Goal: Task Accomplishment & Management: Manage account settings

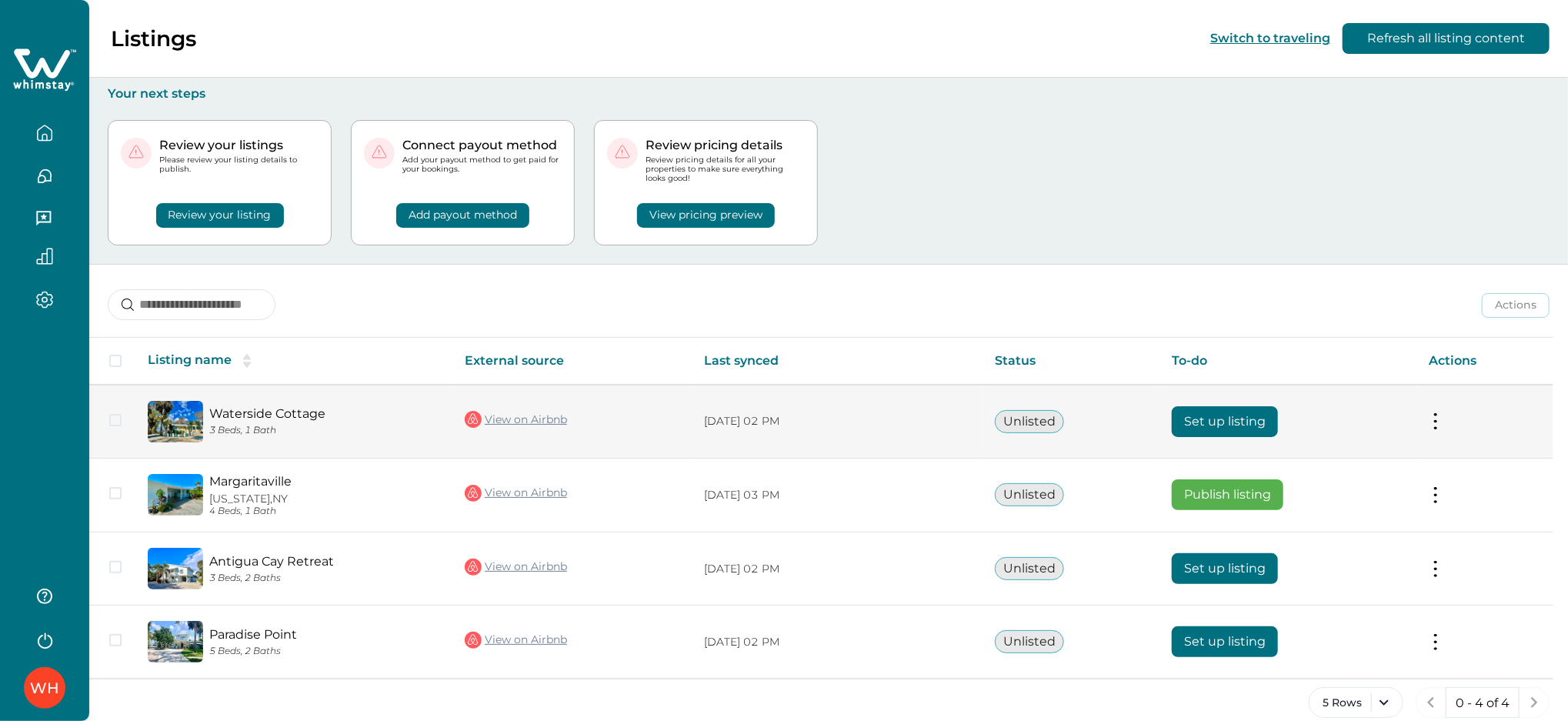
scroll to position [21, 0]
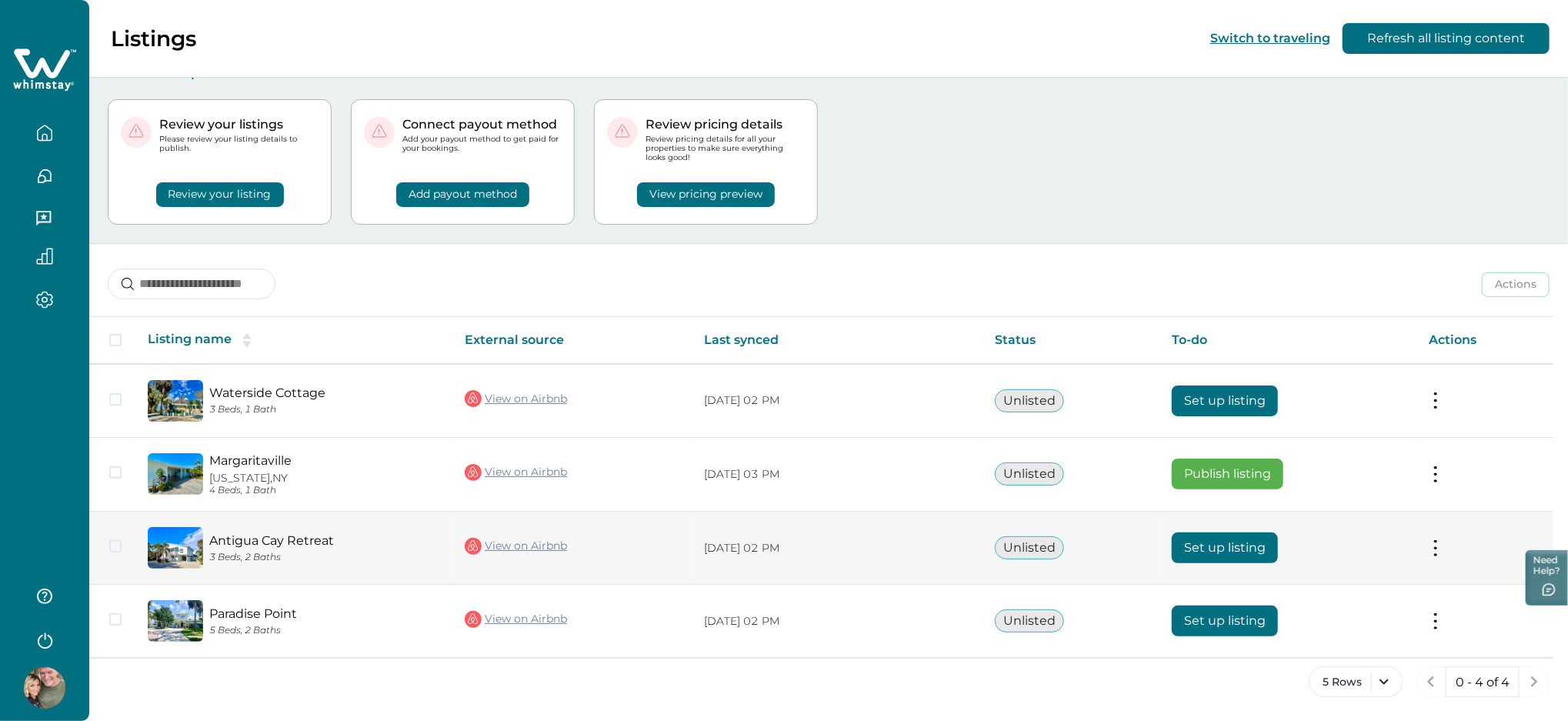
click at [1442, 541] on button at bounding box center [1436, 549] width 13 height 16
click at [1367, 628] on button "View listing on Whimstay" at bounding box center [1345, 618] width 176 height 28
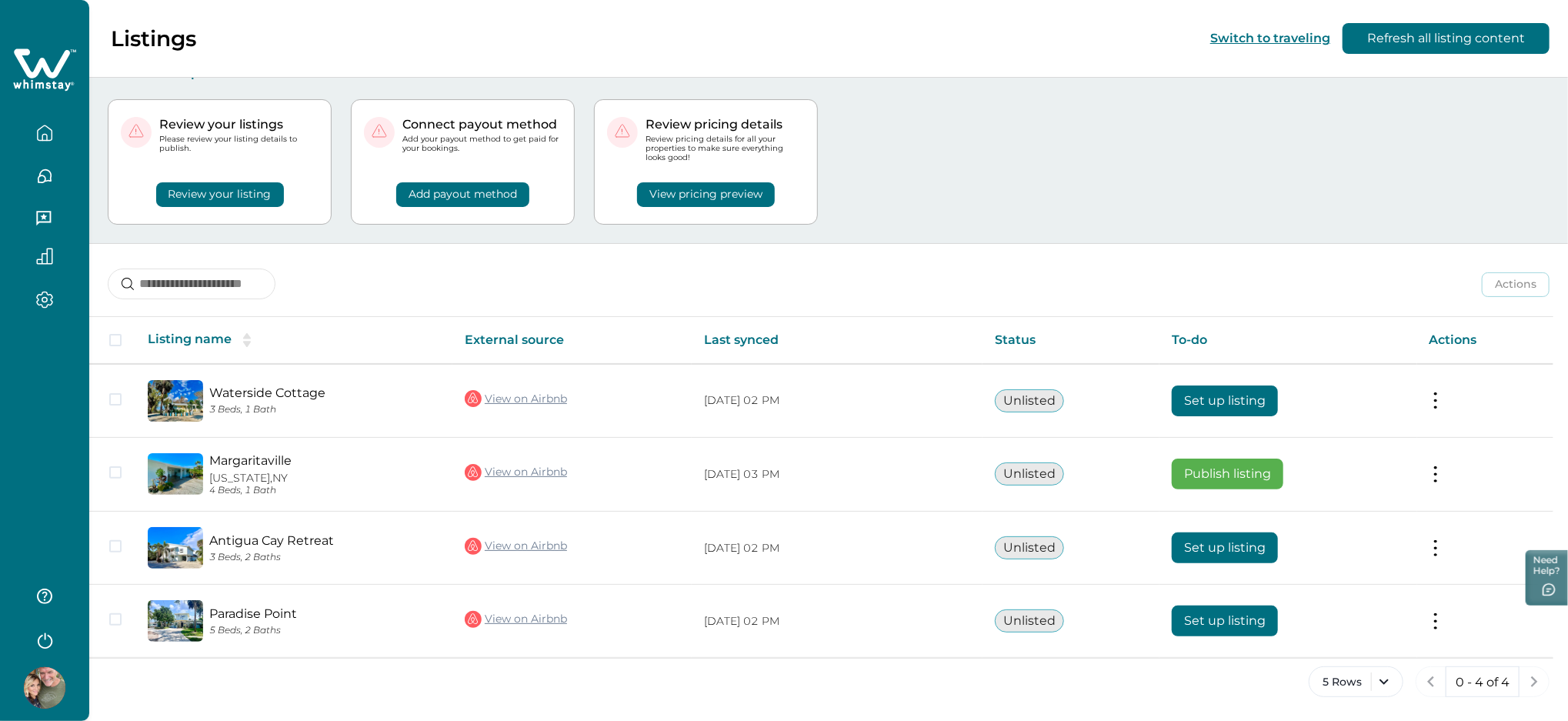
click at [31, 680] on img at bounding box center [44, 688] width 42 height 42
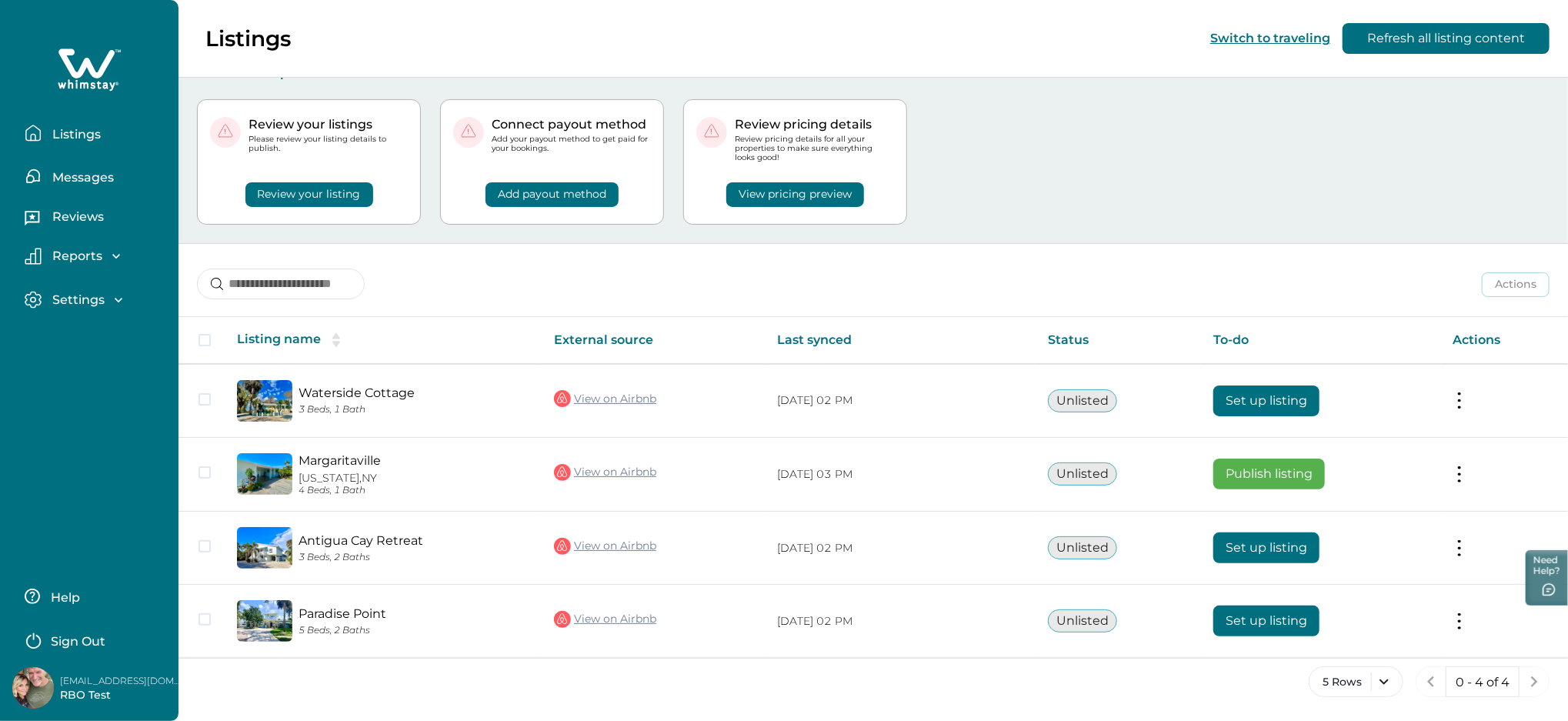
click at [109, 636] on button "Sign Out" at bounding box center [92, 639] width 136 height 31
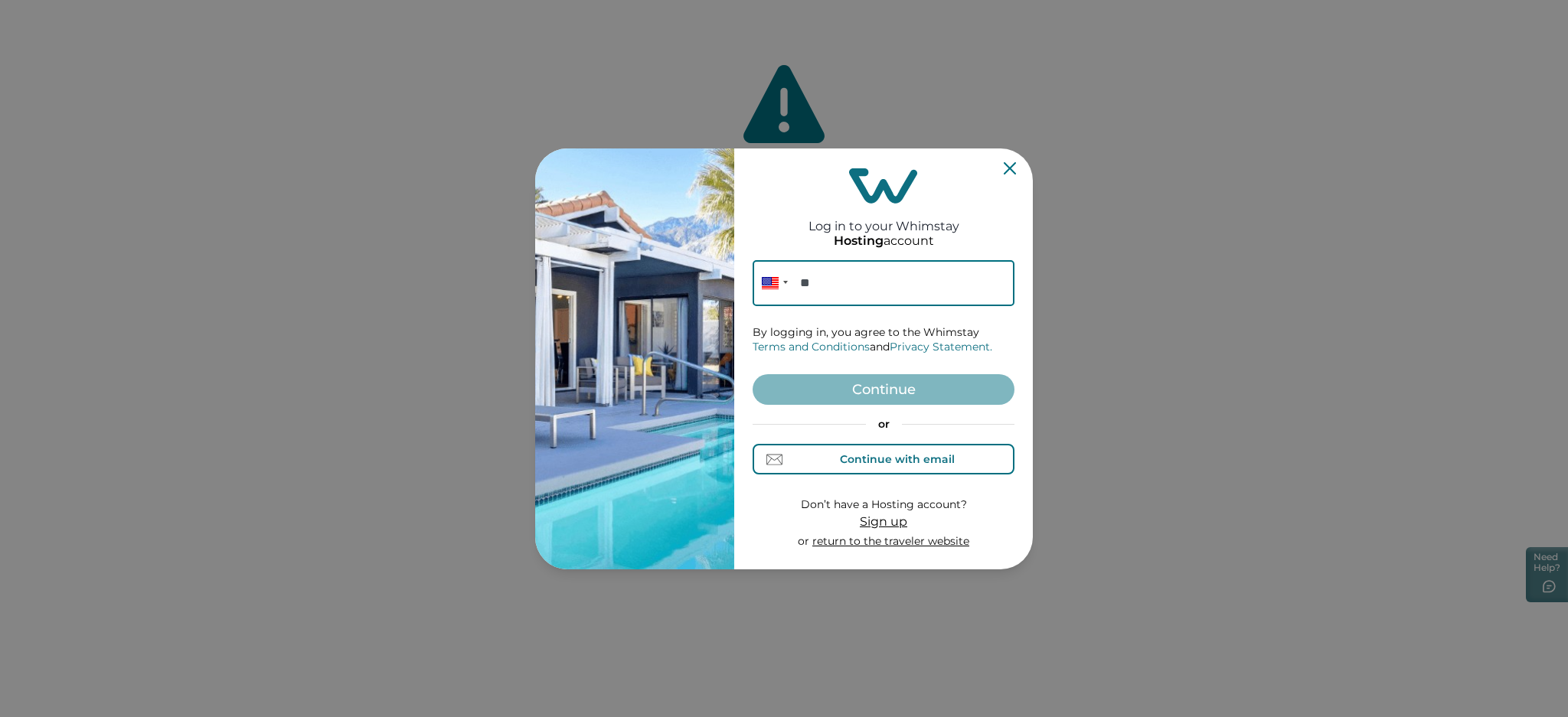
click at [834, 457] on div "Continue with email" at bounding box center [884, 460] width 142 height 16
click at [821, 287] on input at bounding box center [884, 283] width 262 height 46
paste input "**********"
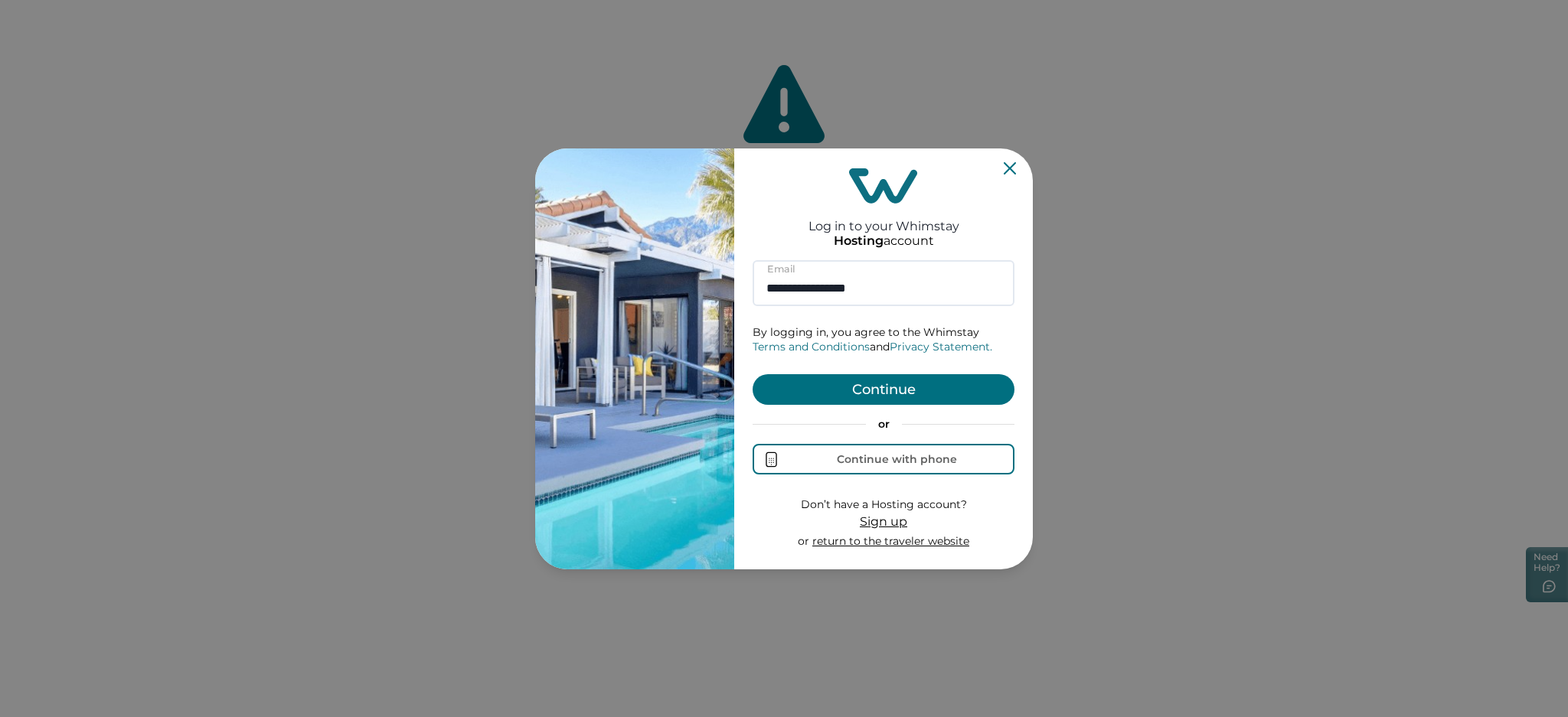
type input "**********"
click at [848, 384] on button "Continue" at bounding box center [884, 389] width 262 height 30
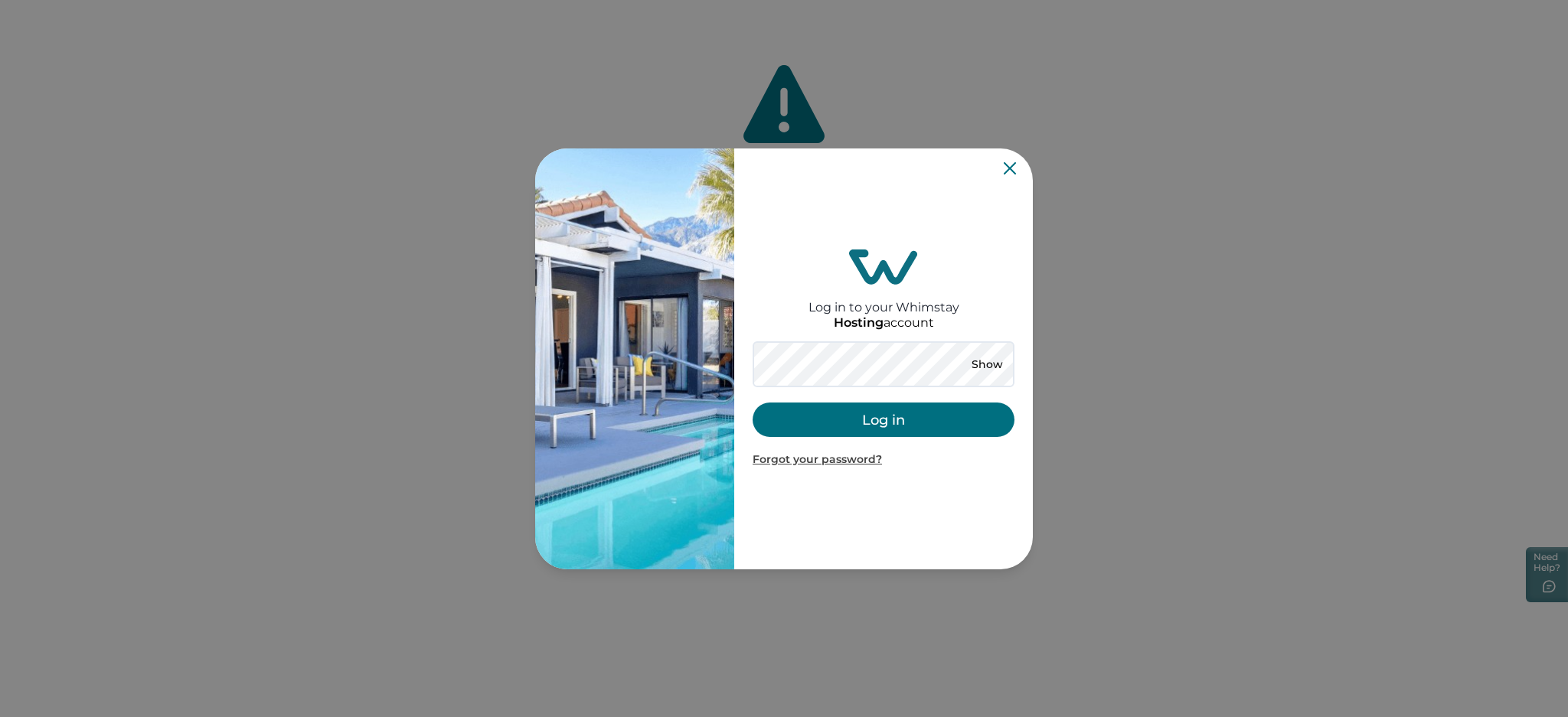
click at [827, 422] on button "Log in" at bounding box center [884, 420] width 262 height 34
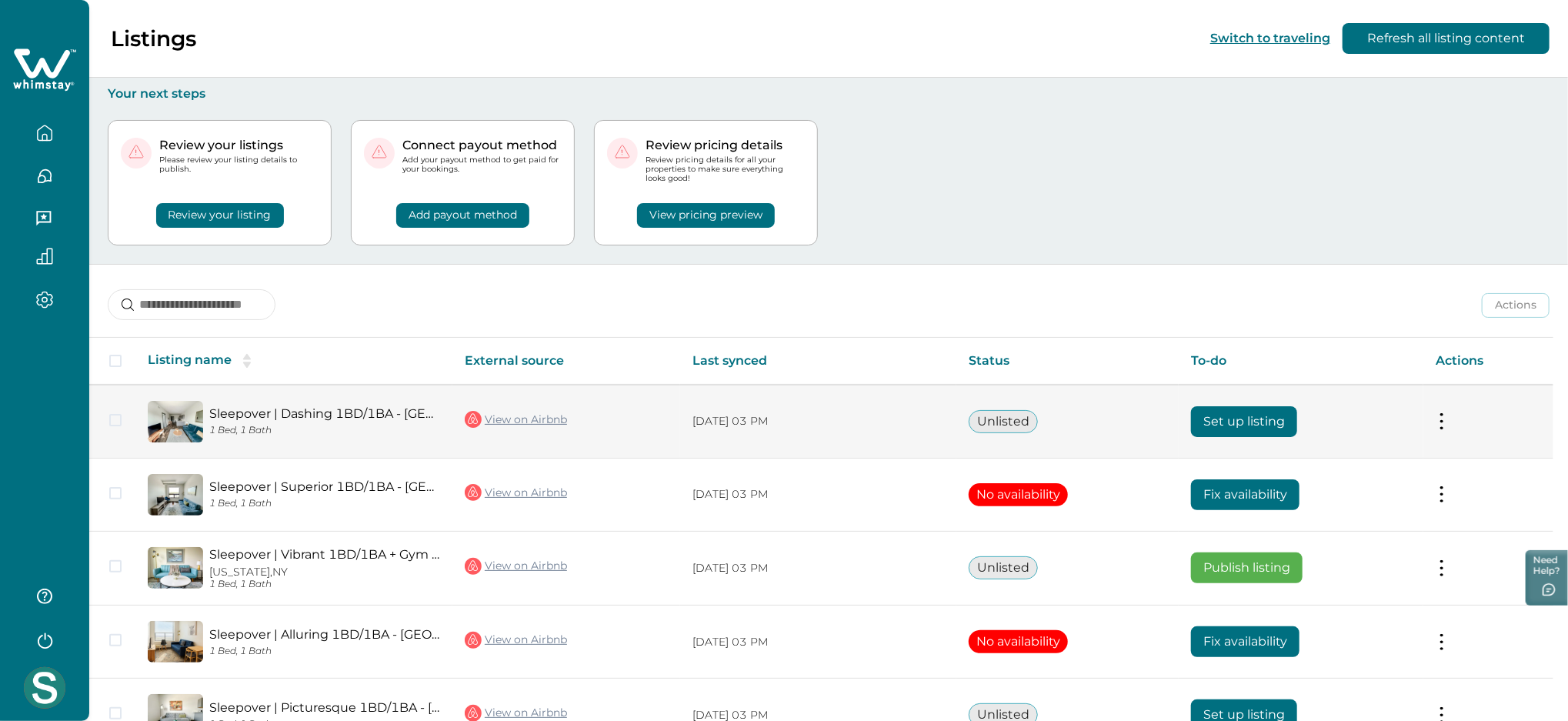
click at [1448, 426] on button at bounding box center [1442, 422] width 13 height 16
click at [1361, 505] on button "View listing on Whimstay" at bounding box center [1352, 491] width 176 height 28
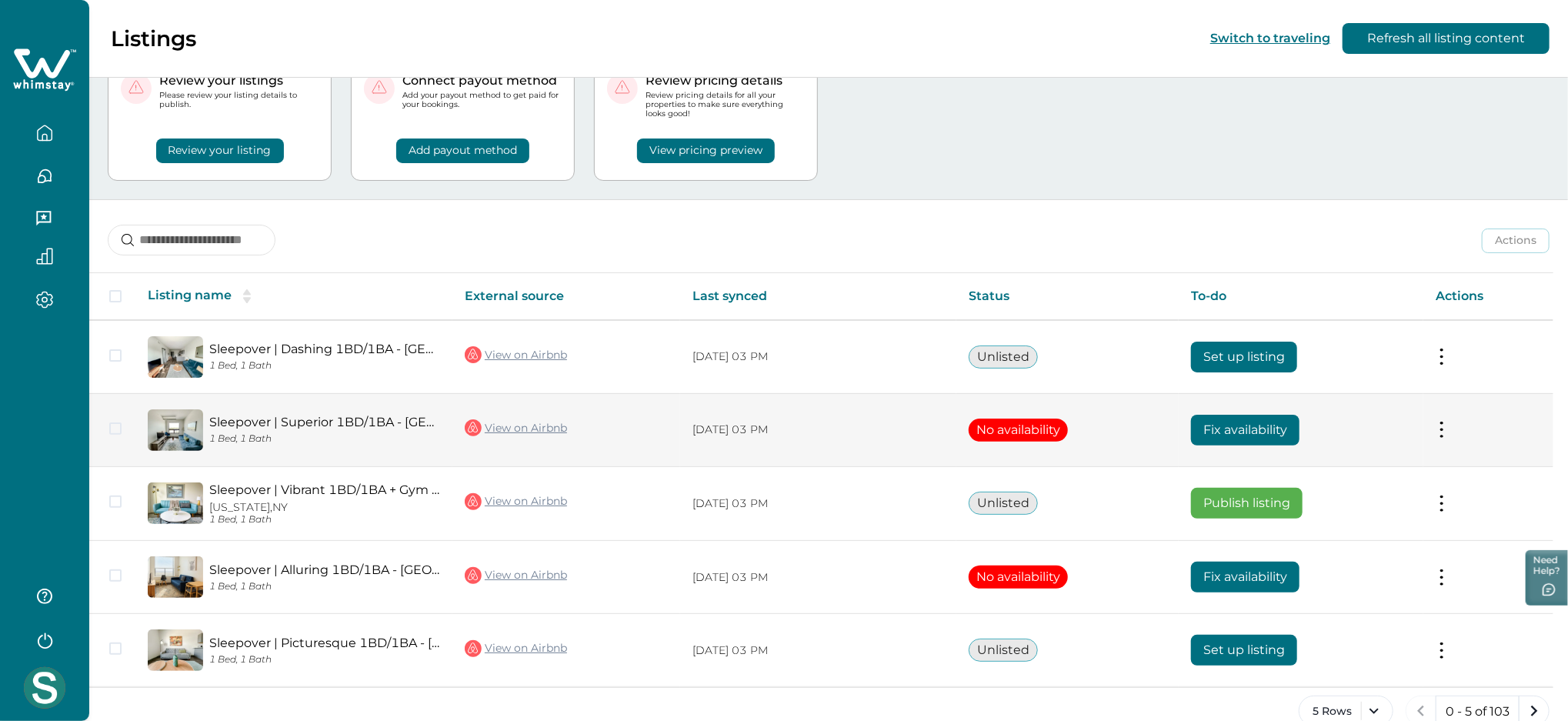
scroll to position [94, 0]
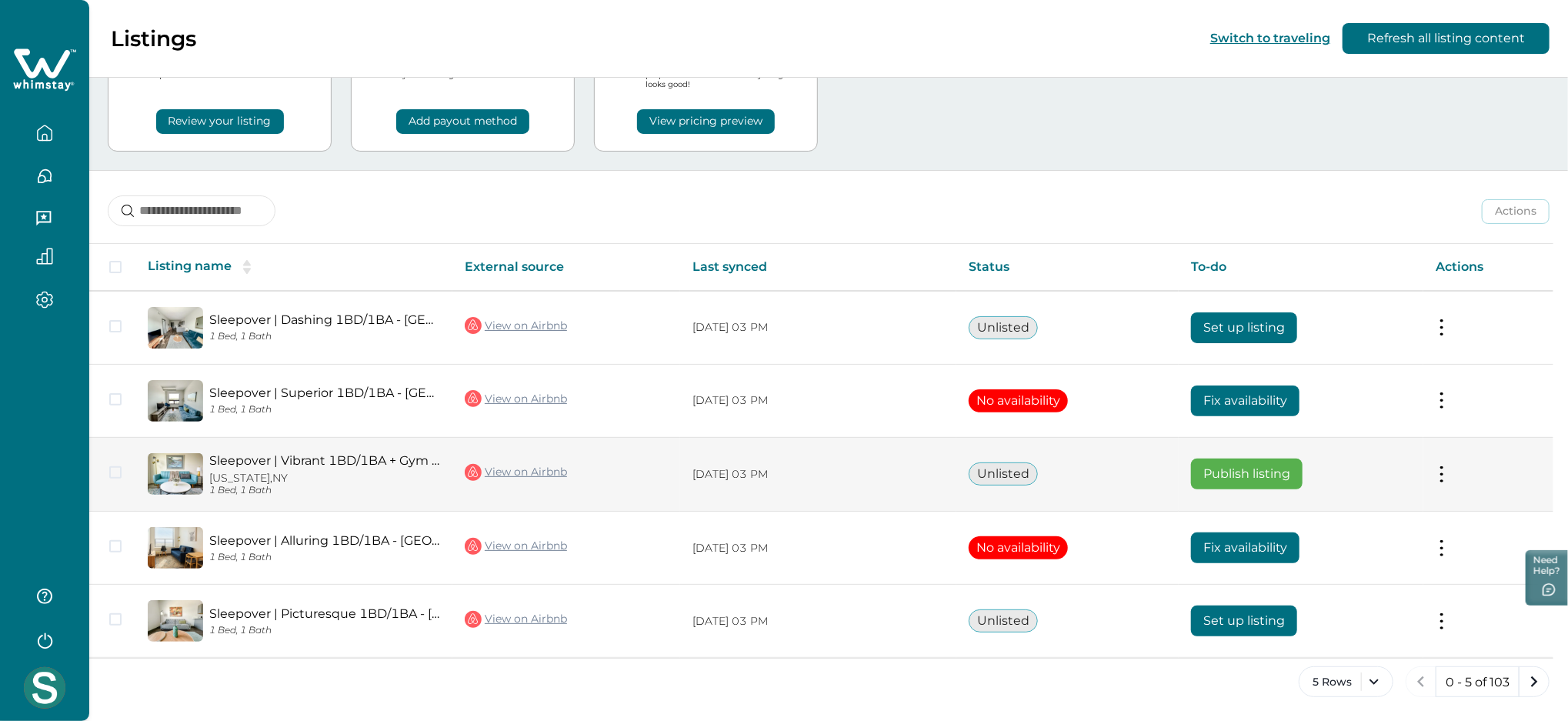
click at [1446, 474] on button at bounding box center [1442, 474] width 13 height 16
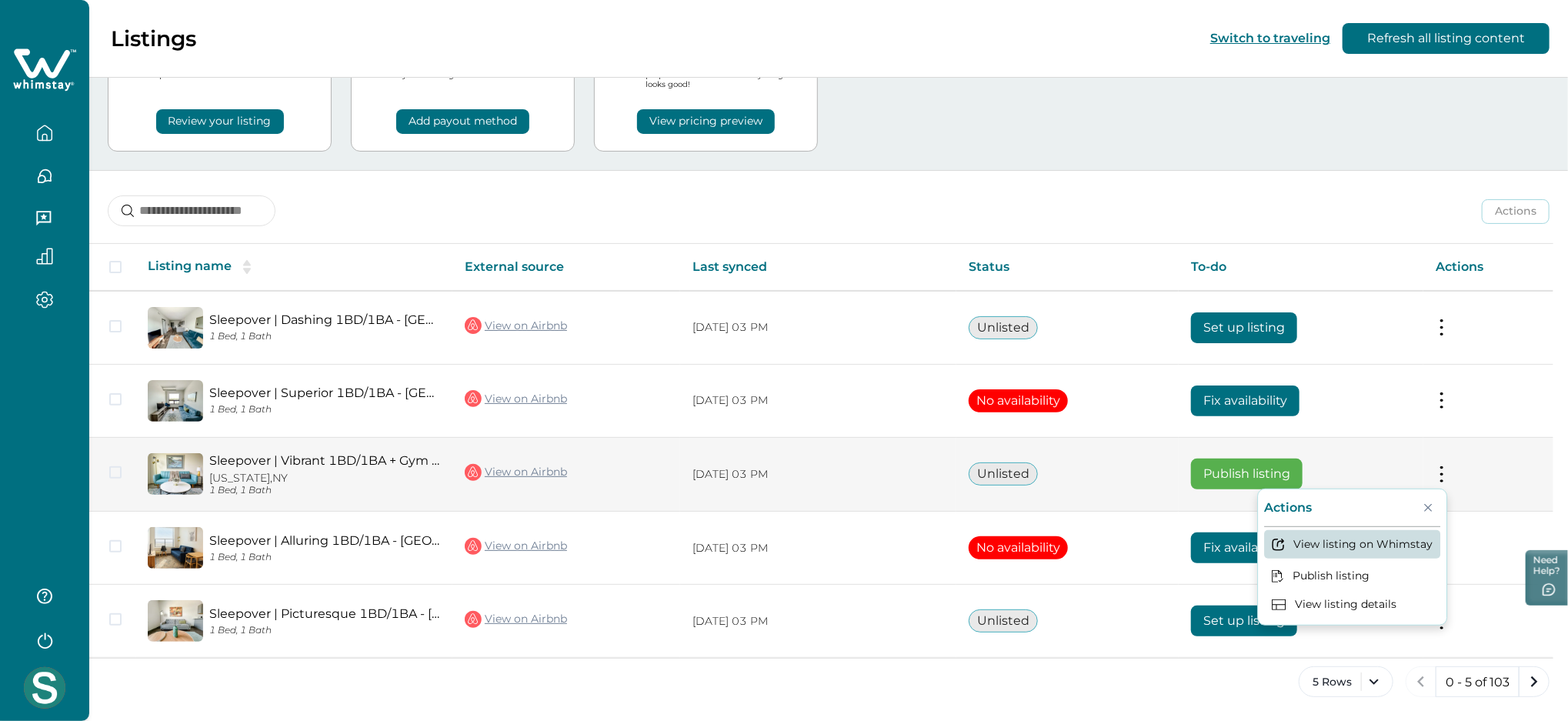
click at [1371, 537] on button "View listing on Whimstay" at bounding box center [1352, 544] width 176 height 28
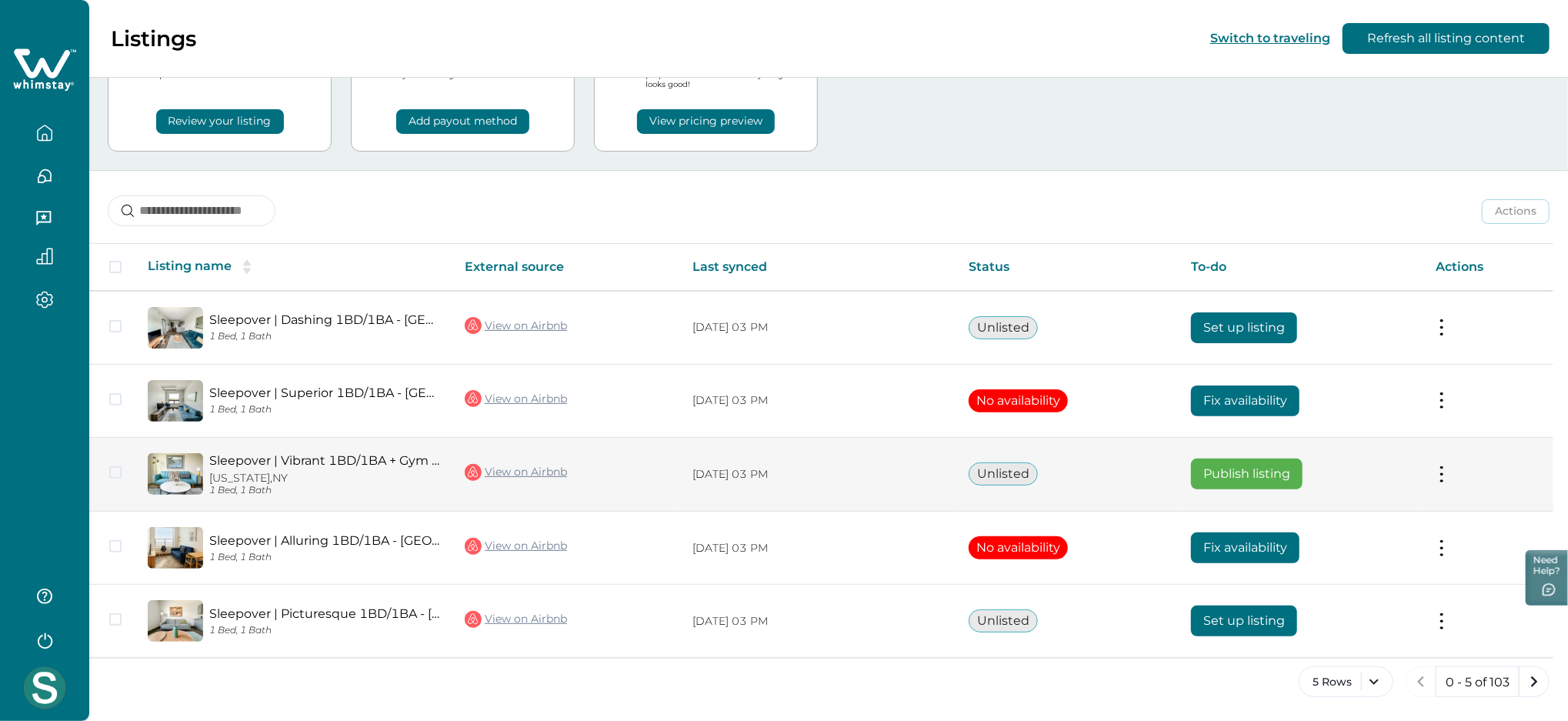
click at [1443, 468] on button at bounding box center [1442, 474] width 13 height 16
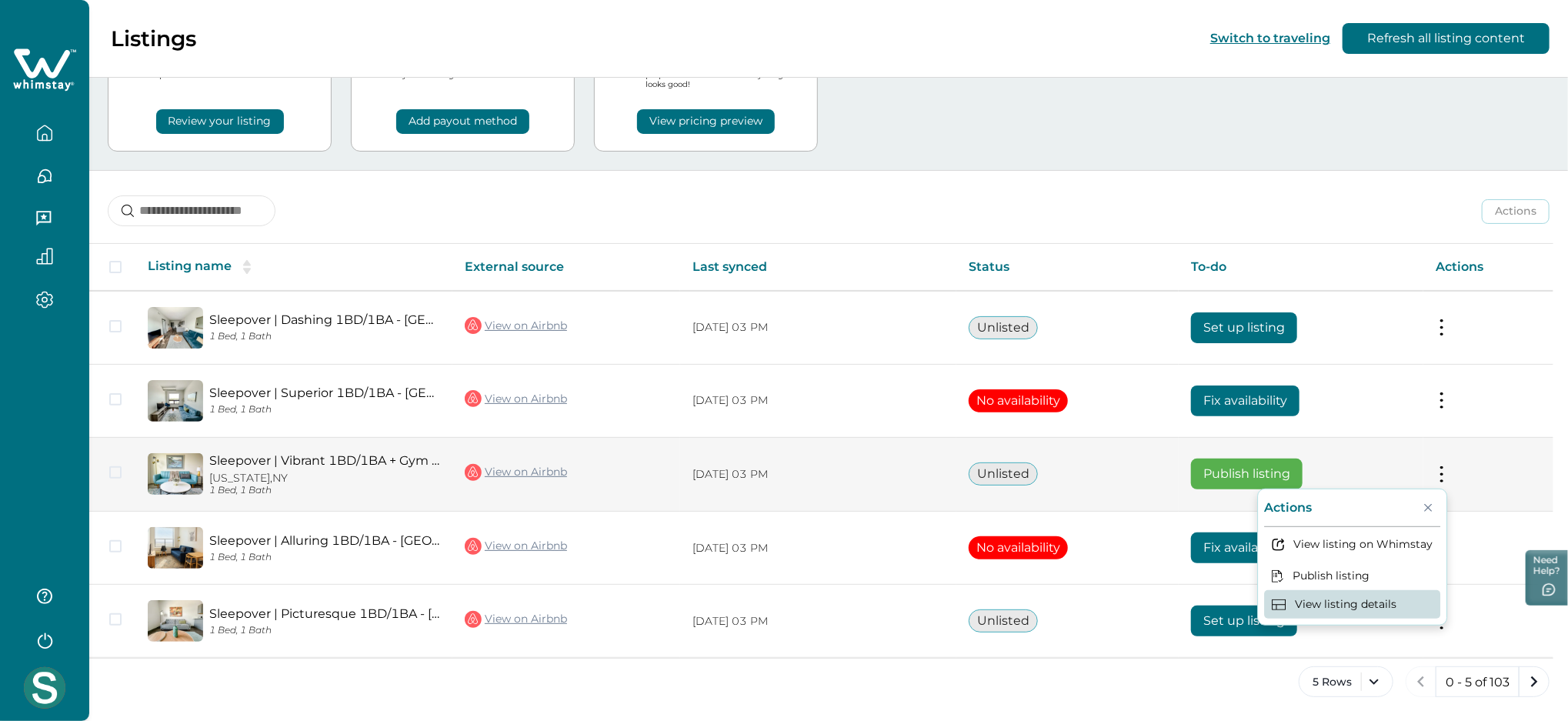
click at [1364, 607] on button "View listing details" at bounding box center [1352, 604] width 176 height 28
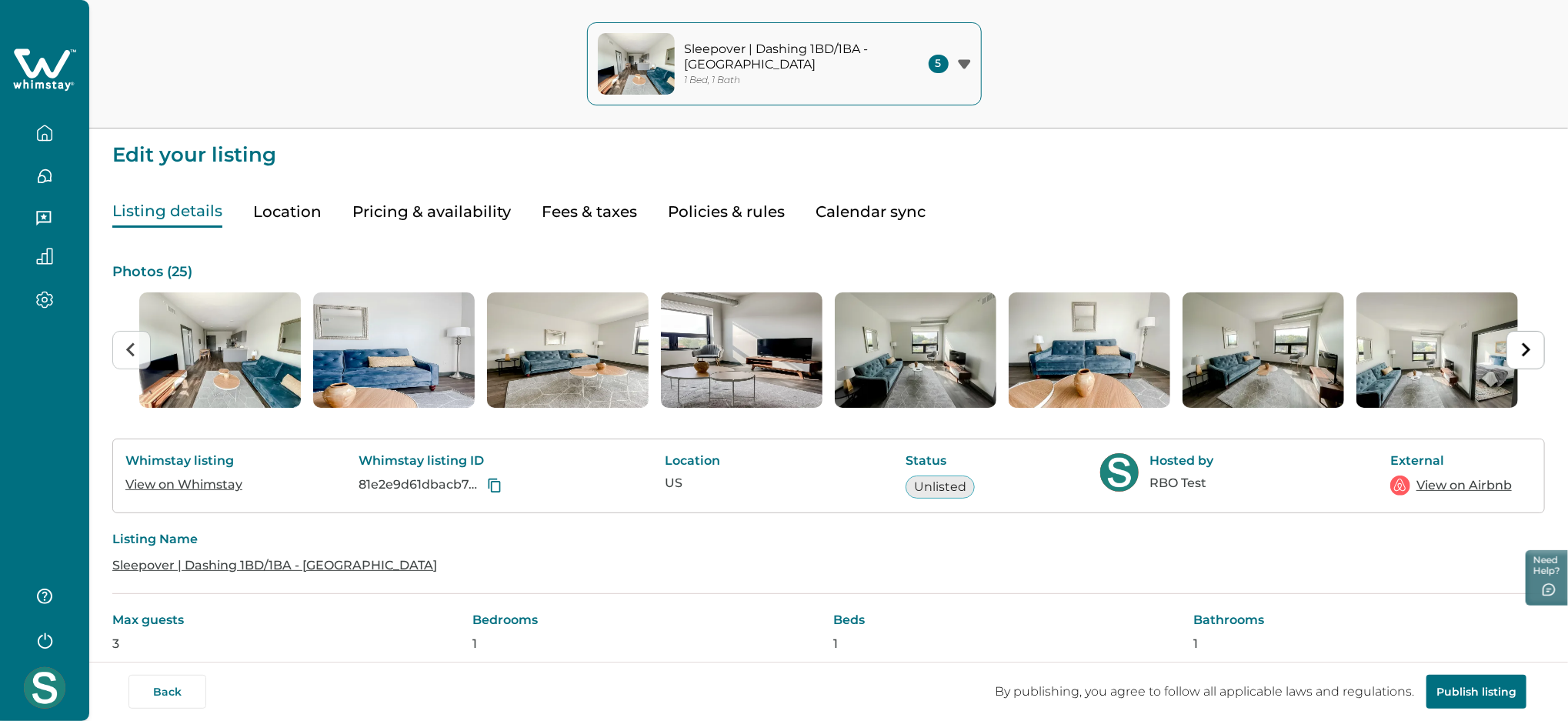
click at [44, 71] on icon at bounding box center [42, 63] width 56 height 29
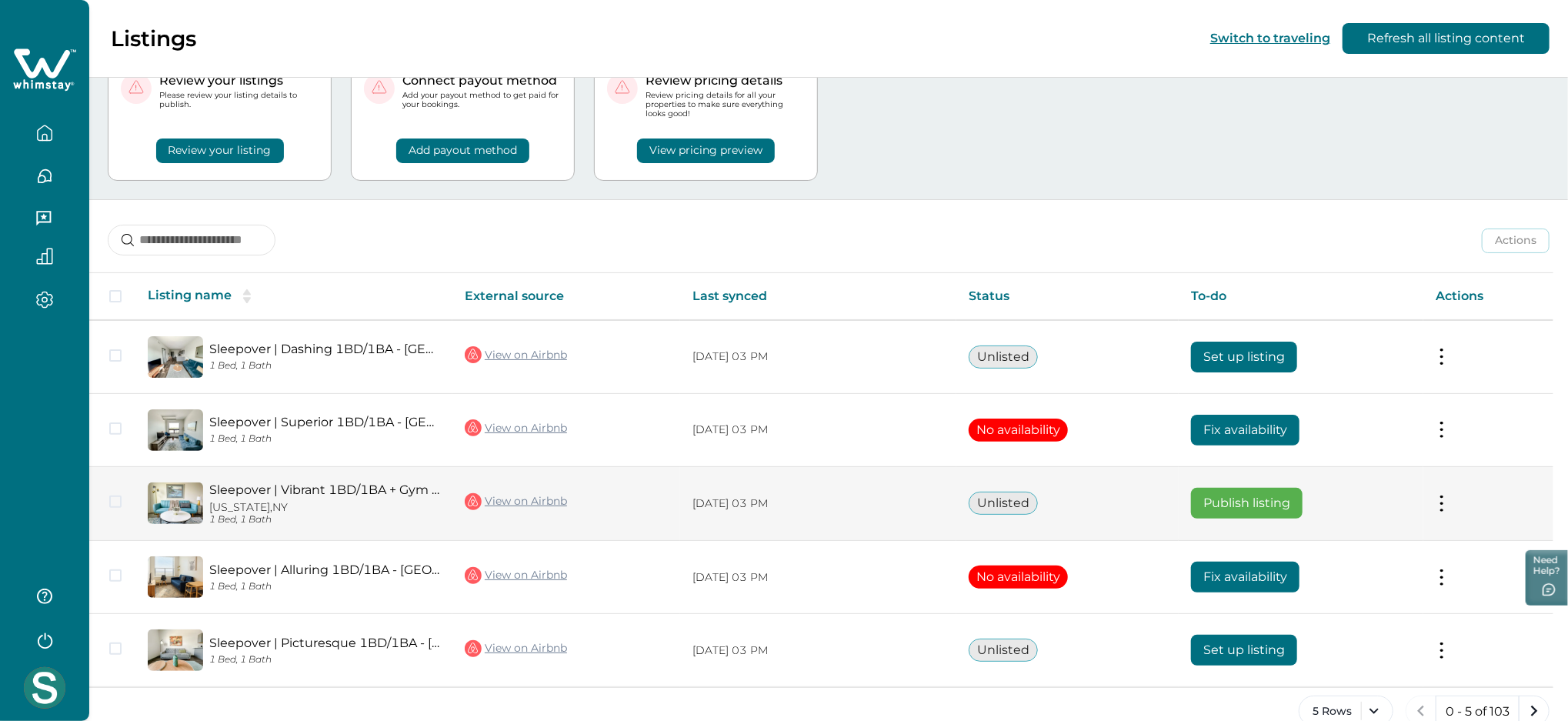
scroll to position [94, 0]
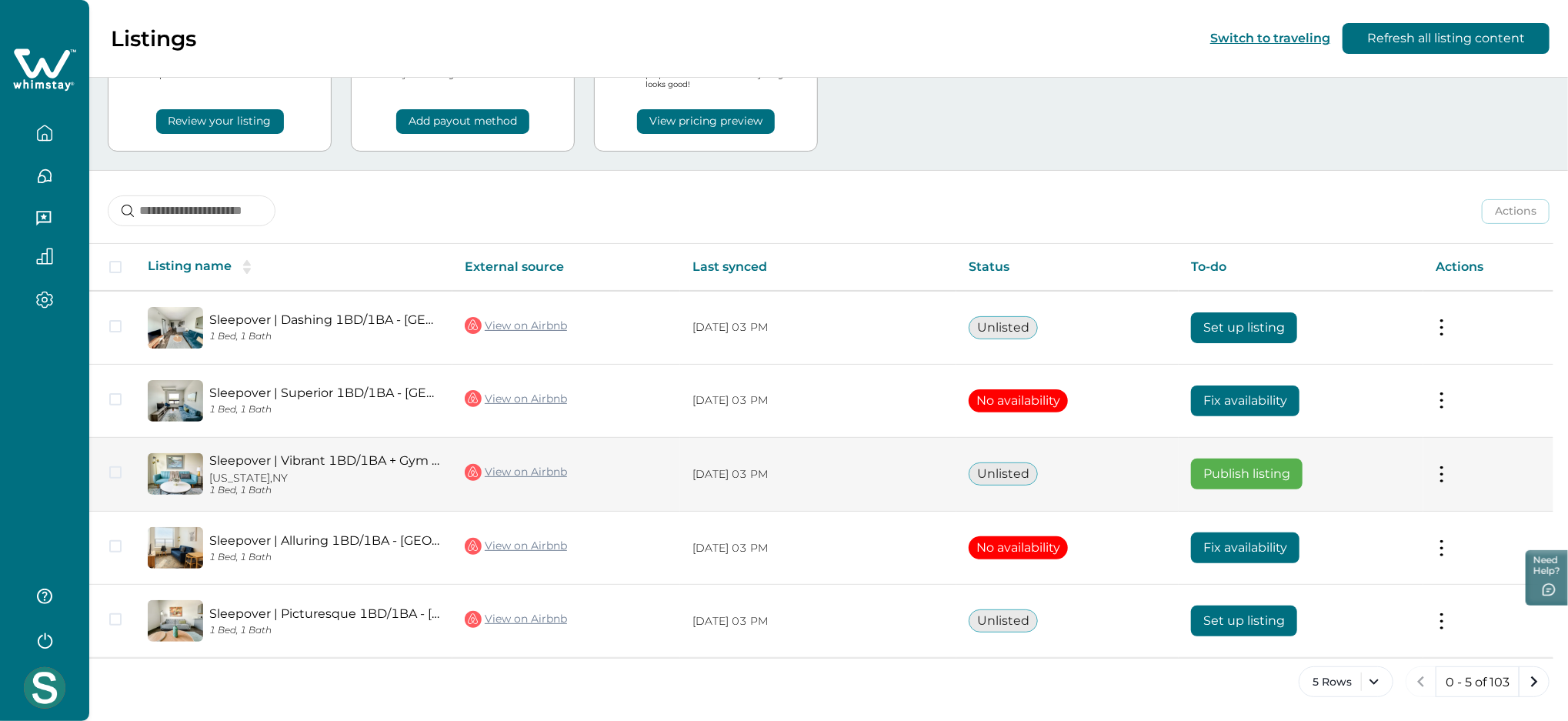
click at [1445, 471] on button at bounding box center [1442, 474] width 13 height 16
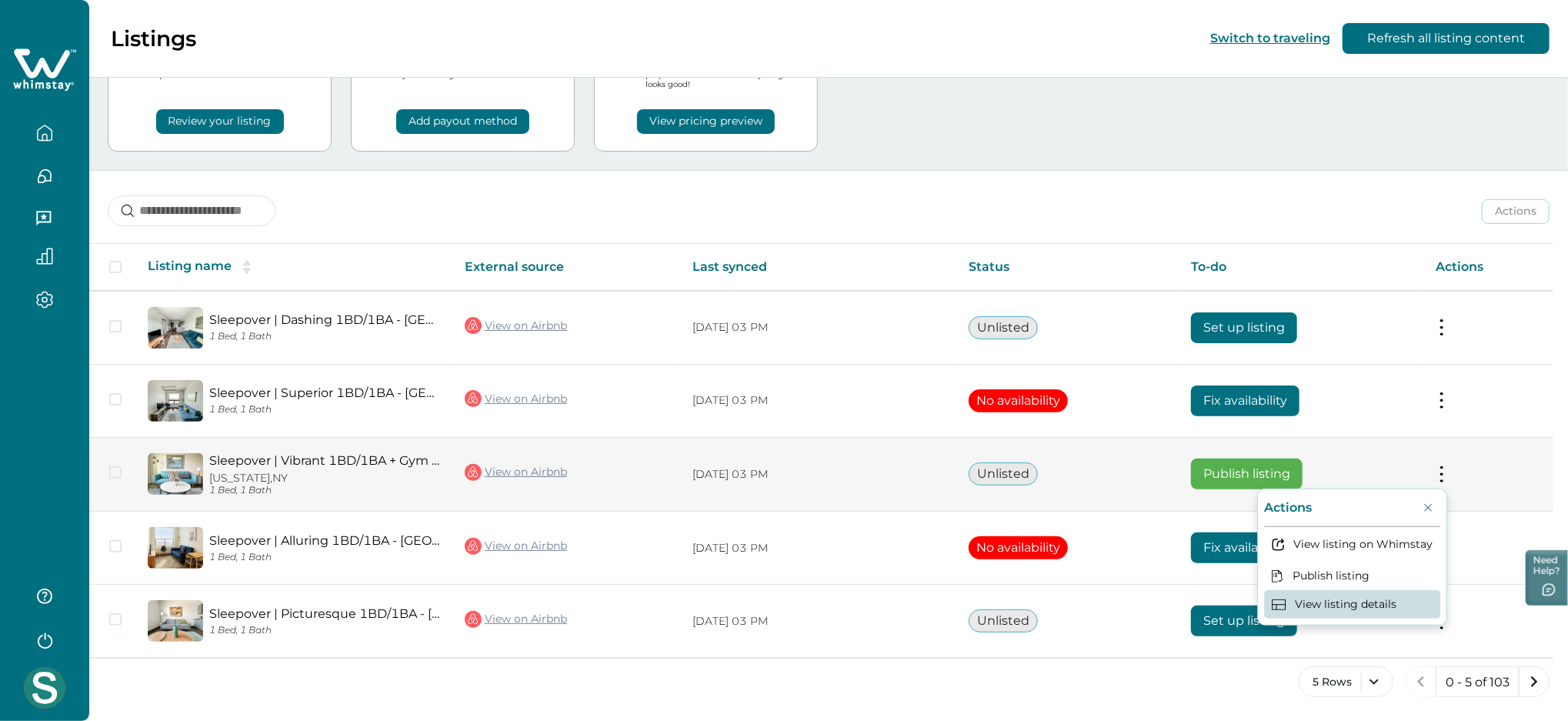
click at [1372, 599] on button "View listing details" at bounding box center [1352, 604] width 176 height 28
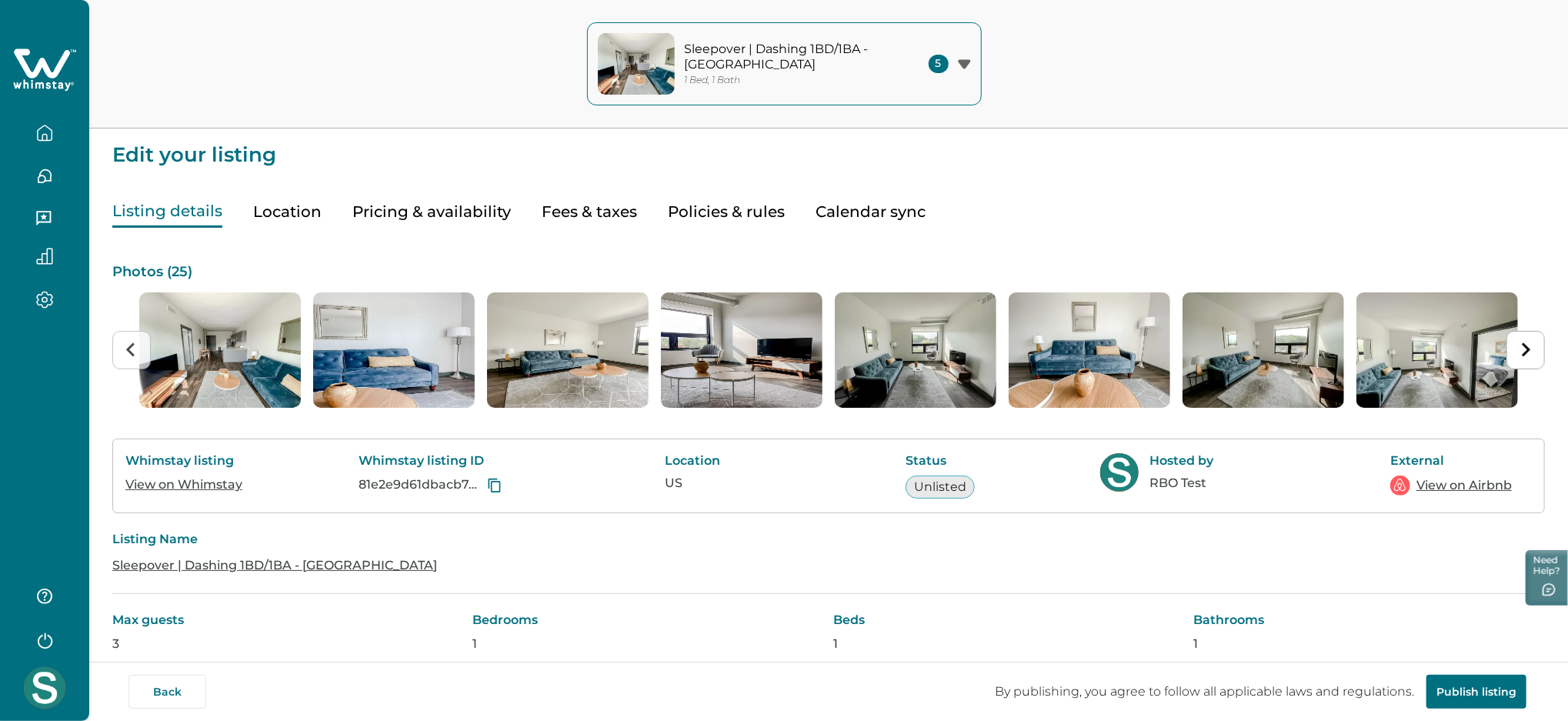
click at [840, 105] on button "Sleepover | Dashing 1BD/1BA - [GEOGRAPHIC_DATA] 1 Bed, 1 Bath 5" at bounding box center [785, 63] width 395 height 83
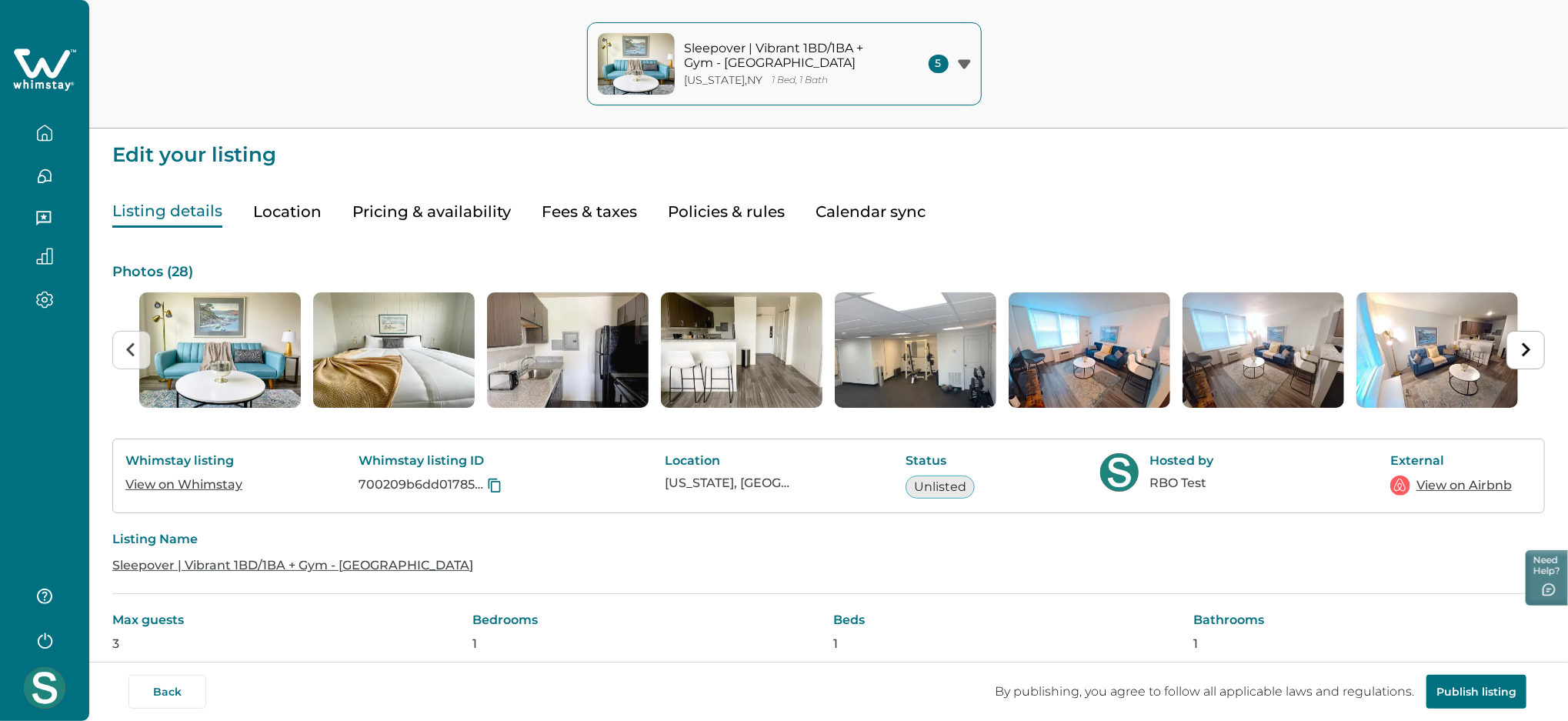
click at [13, 74] on icon at bounding box center [45, 70] width 63 height 46
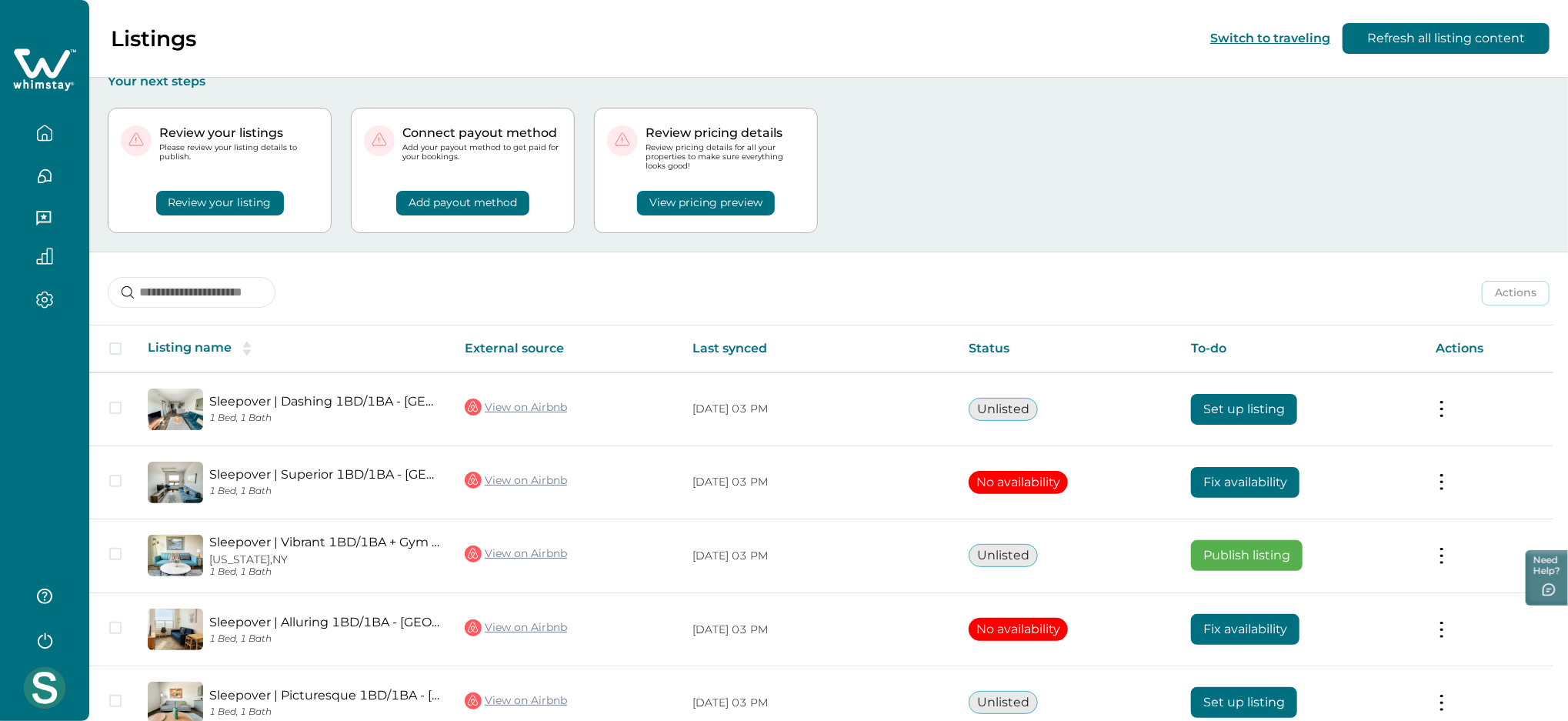
scroll to position [94, 0]
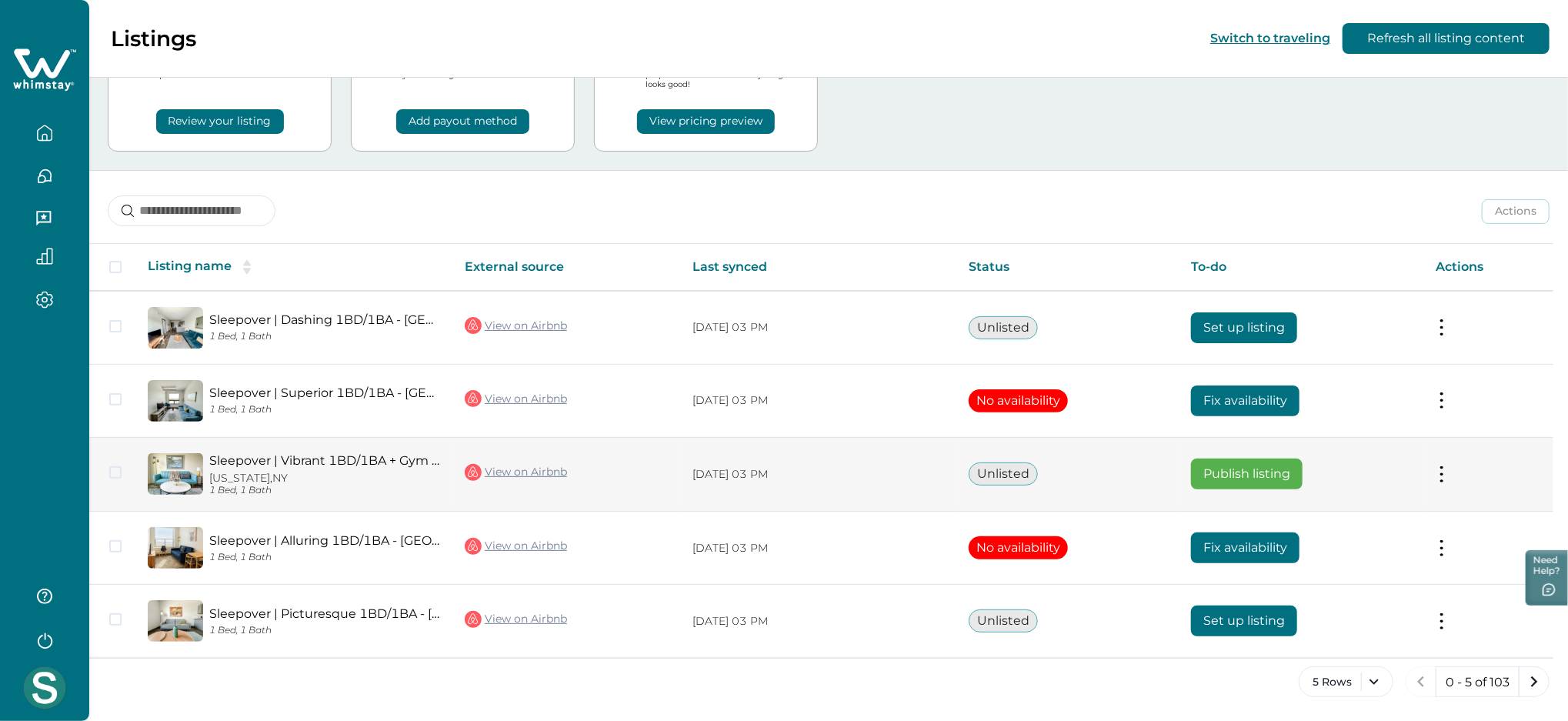
click at [1445, 490] on td "Actions View listing on Whimstay Publish listing View listing details" at bounding box center [1488, 474] width 130 height 74
click at [1448, 481] on button at bounding box center [1442, 474] width 13 height 16
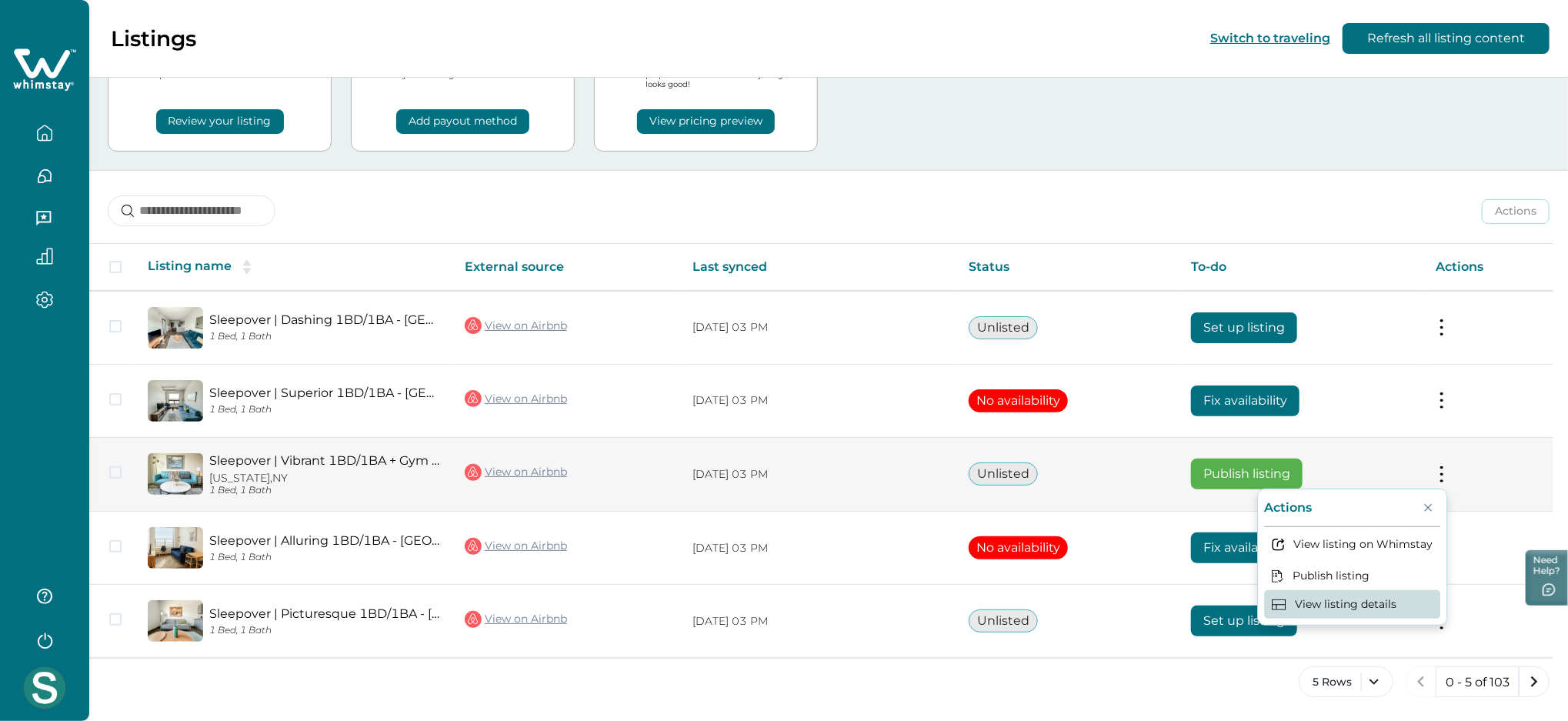
click at [1361, 600] on button "View listing details" at bounding box center [1352, 604] width 176 height 28
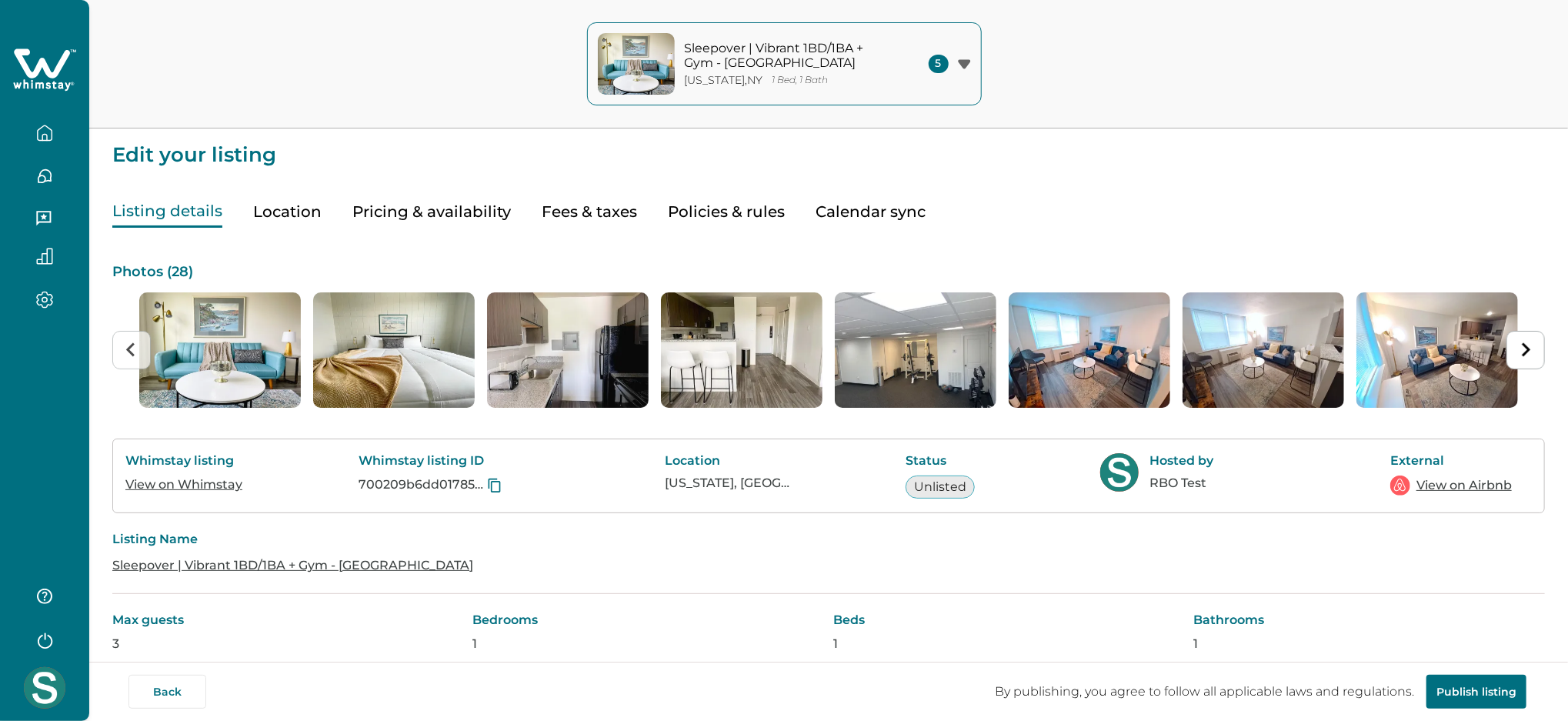
click at [52, 125] on icon "button" at bounding box center [45, 133] width 17 height 17
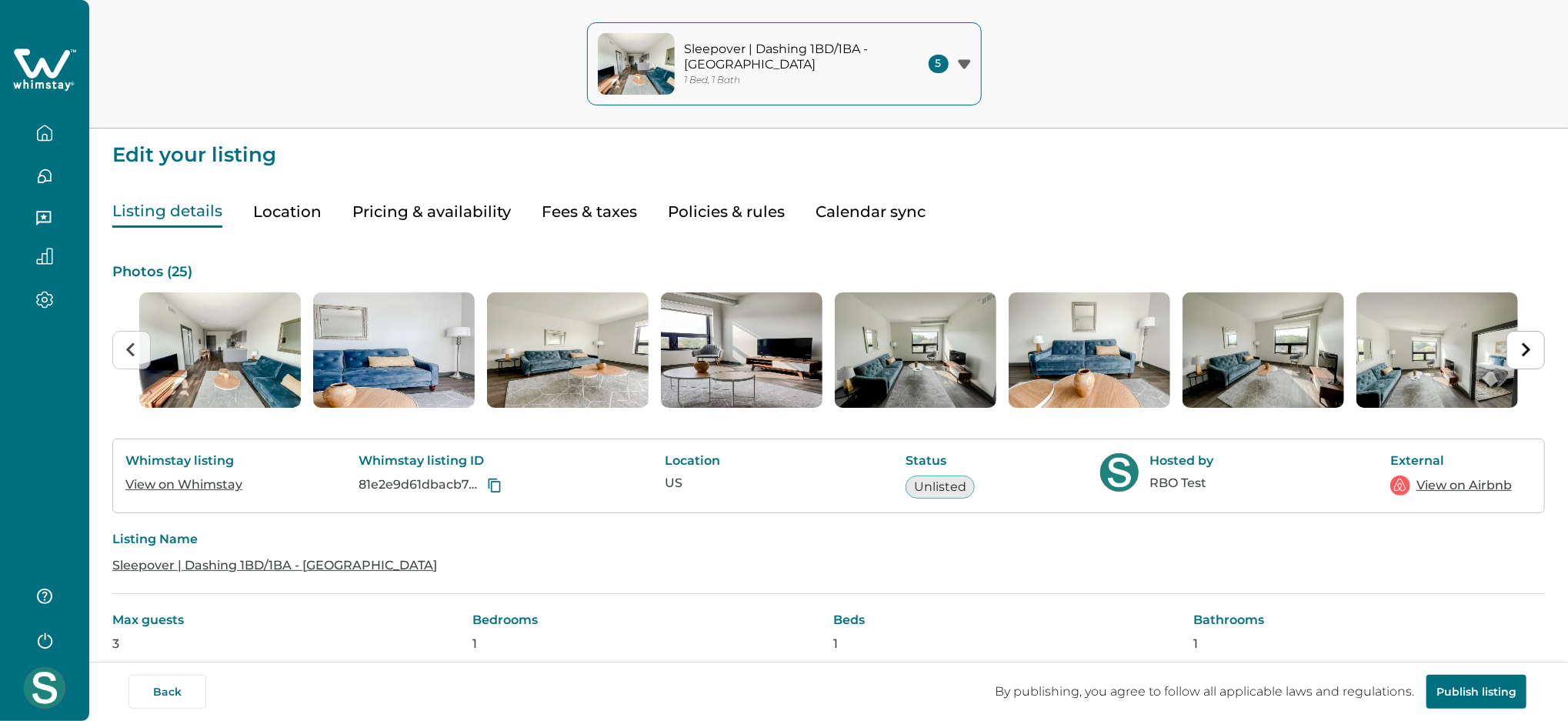
click at [1078, 63] on div "Sleepover | Dashing 1BD/1BA - [GEOGRAPHIC_DATA] 1 Bed, 1 Bath 5 Sleepover | Vib…" at bounding box center [784, 64] width 1568 height 129
click at [822, 66] on p "Sleepover | Dashing 1BD/1BA - [GEOGRAPHIC_DATA]" at bounding box center [788, 56] width 208 height 30
